Goal: Information Seeking & Learning: Learn about a topic

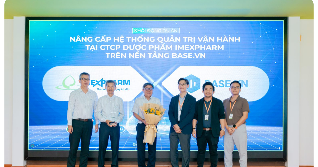
scroll to position [159, 0]
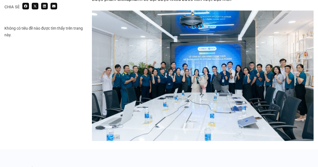
scroll to position [833, 0]
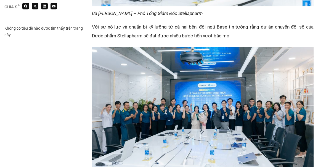
click at [201, 80] on img at bounding box center [203, 112] width 222 height 130
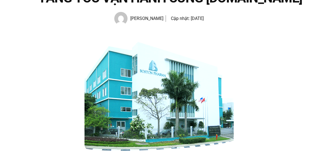
scroll to position [106, 0]
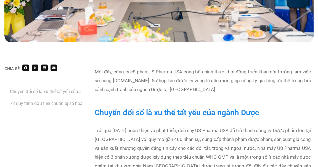
scroll to position [353, 0]
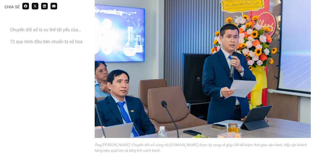
scroll to position [684, 0]
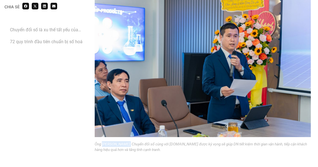
drag, startPoint x: 126, startPoint y: 120, endPoint x: 102, endPoint y: 120, distance: 24.0
click at [102, 137] on figcaption "Ông [PERSON_NAME]: Chuyển đổi số cùng với [DOMAIN_NAME] được kỳ vọng sẽ giúp DN…" at bounding box center [203, 147] width 216 height 20
copy figcaption "[PERSON_NAME]"
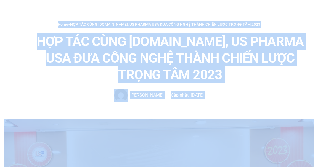
scroll to position [0, 0]
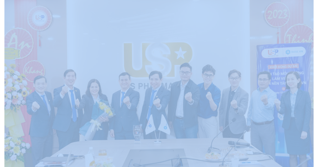
drag, startPoint x: 158, startPoint y: 88, endPoint x: 104, endPoint y: 167, distance: 95.2
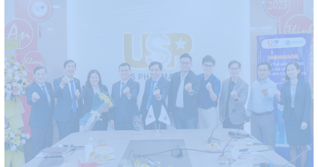
copy div "Chia sẻ Chuyển đổi số là xu thế tất yếu của ngành Dược 72 quy trình đầu tiên ch…"
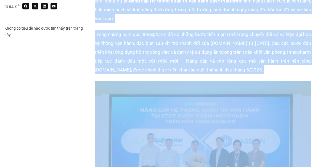
drag, startPoint x: 94, startPoint y: 67, endPoint x: 140, endPoint y: 167, distance: 109.6
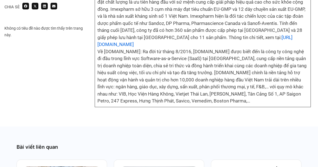
scroll to position [1620, 0]
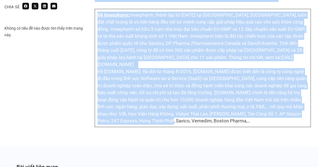
click at [199, 102] on td "Về Imexpharm: Imexpharm, thành lập từ năm 1977 tại Đồng Tháp, Việt Nam, luôn đặ…" at bounding box center [203, 68] width 216 height 118
copy div "Là một trong những doanh nghiệp dược phẩm hàng đầu Việt Nam, với gần 50 năm phá…"
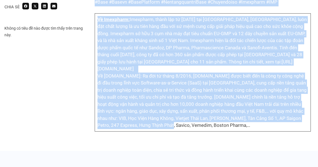
scroll to position [1614, 0]
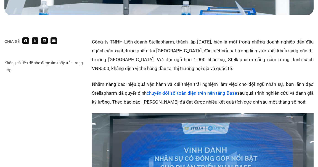
scroll to position [301, 0]
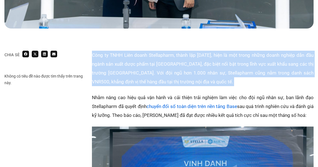
drag, startPoint x: 91, startPoint y: 56, endPoint x: 114, endPoint y: 108, distance: 57.2
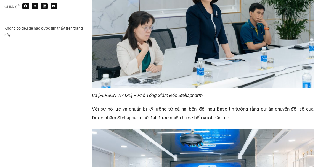
scroll to position [750, 0]
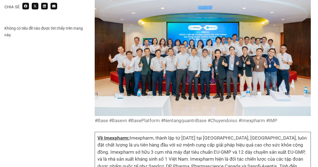
scroll to position [1546, 0]
